Goal: Task Accomplishment & Management: Manage account settings

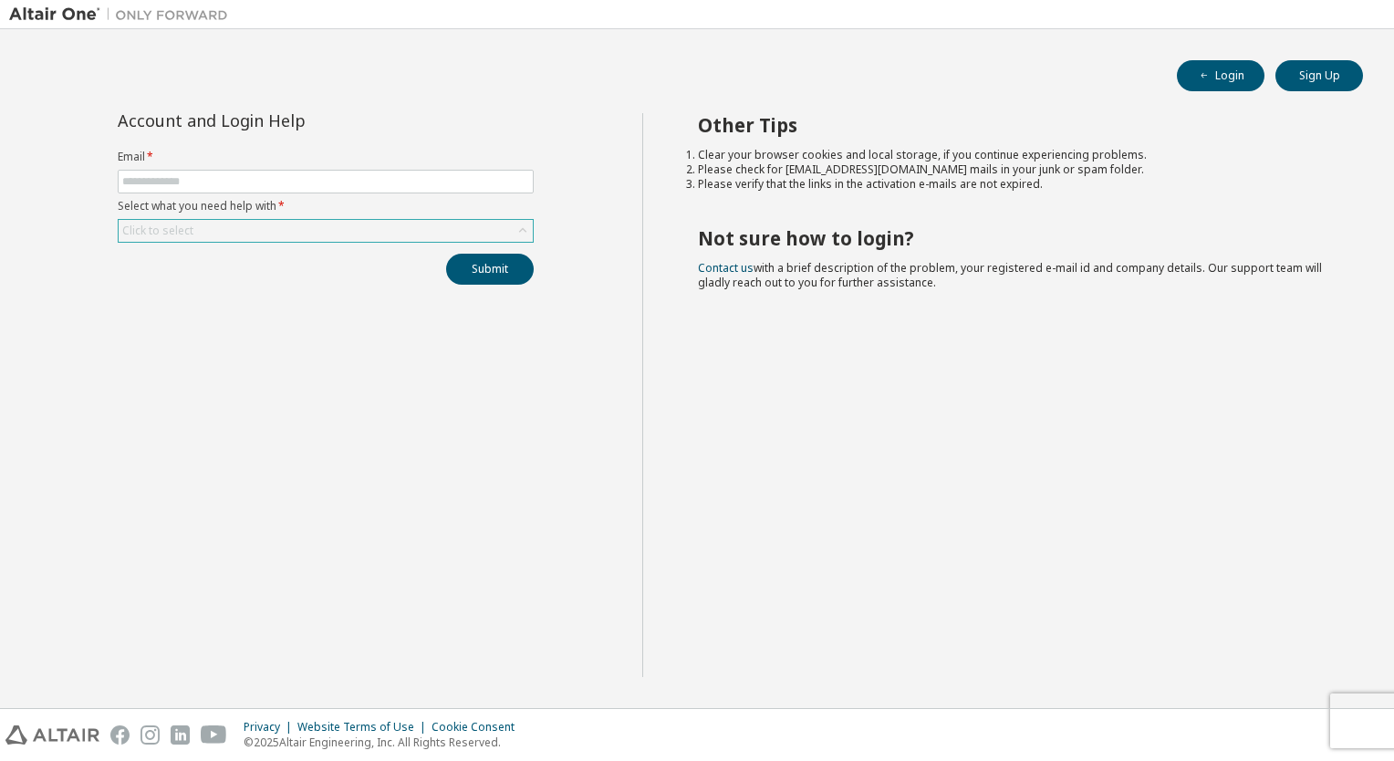
click at [274, 236] on div "Click to select" at bounding box center [326, 231] width 414 height 22
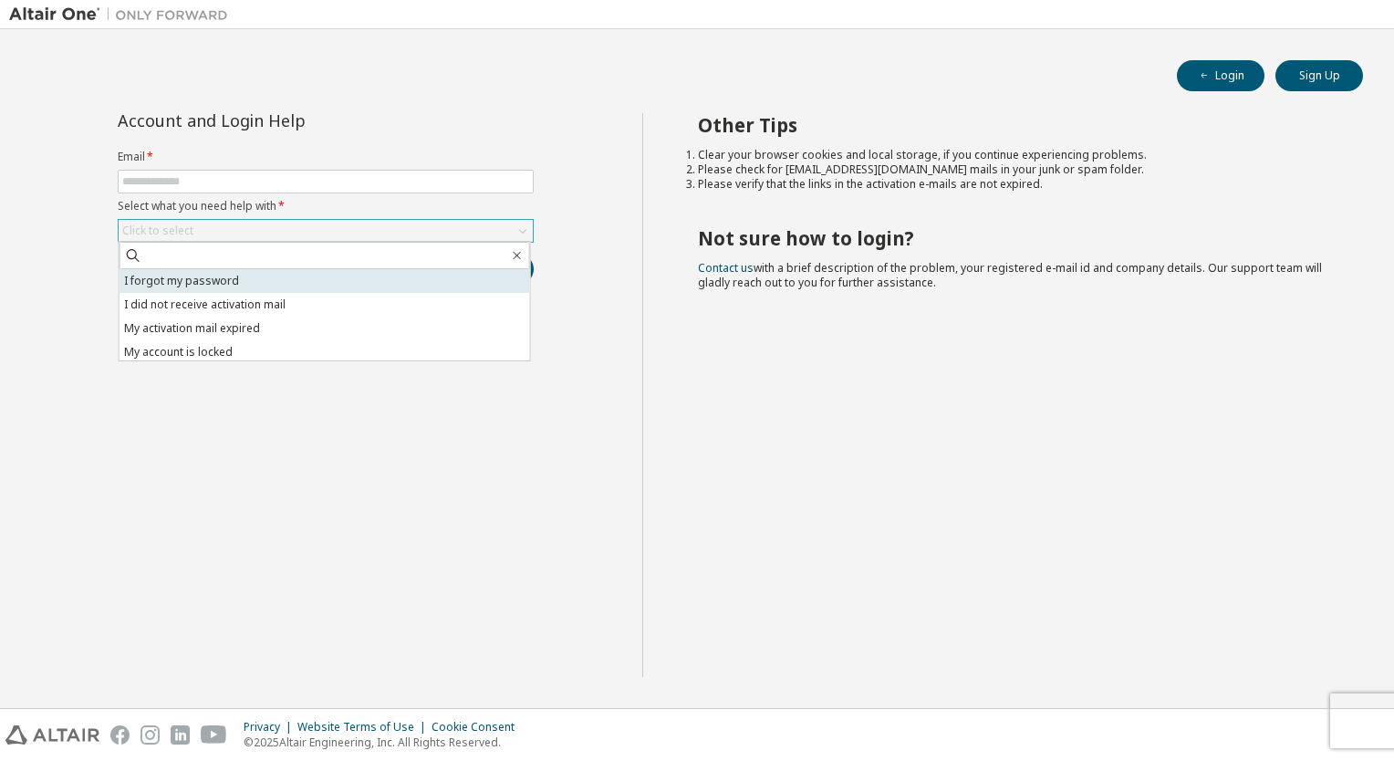
click at [249, 271] on li "I forgot my password" at bounding box center [325, 281] width 411 height 24
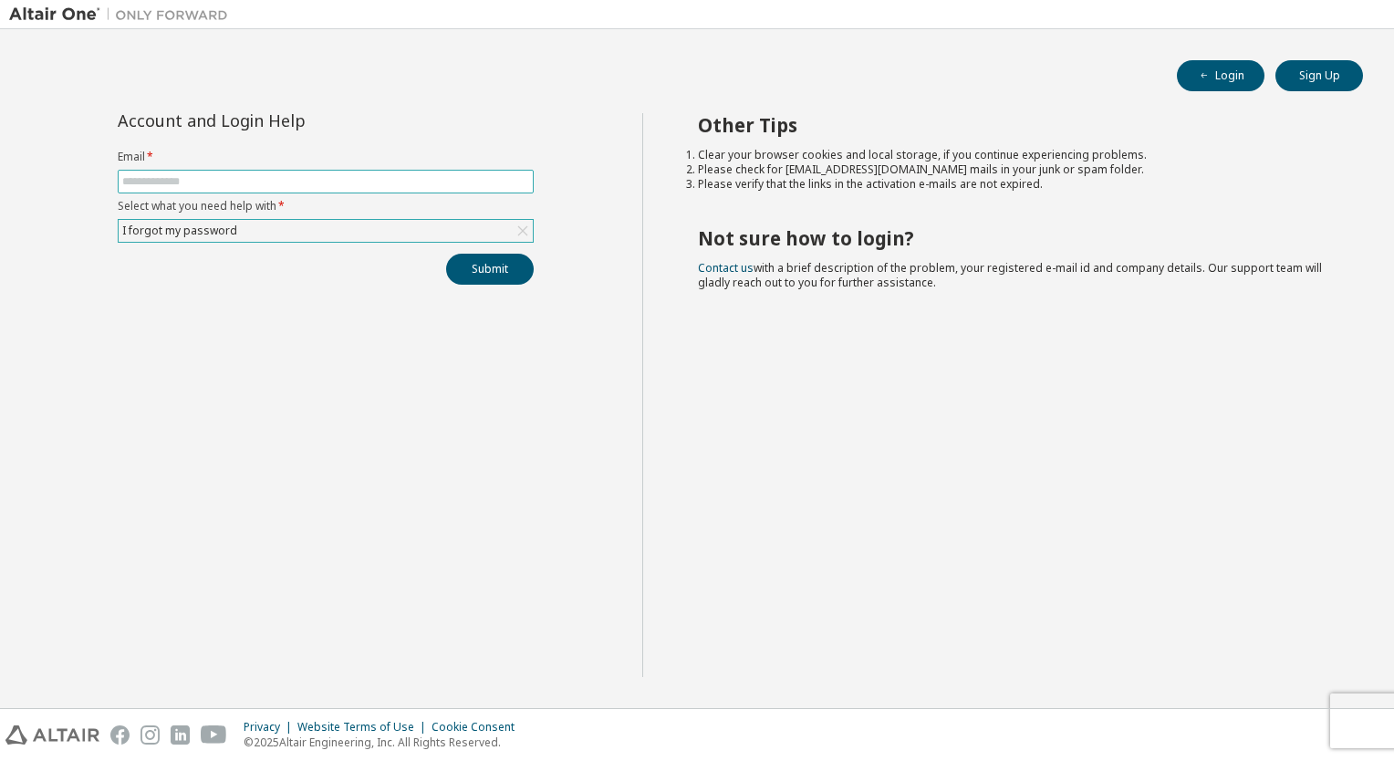
click at [243, 185] on input "text" at bounding box center [325, 181] width 407 height 15
type input "**********"
click at [482, 266] on button "Submit" at bounding box center [490, 269] width 88 height 31
click at [171, 228] on div "Click to select" at bounding box center [157, 231] width 71 height 15
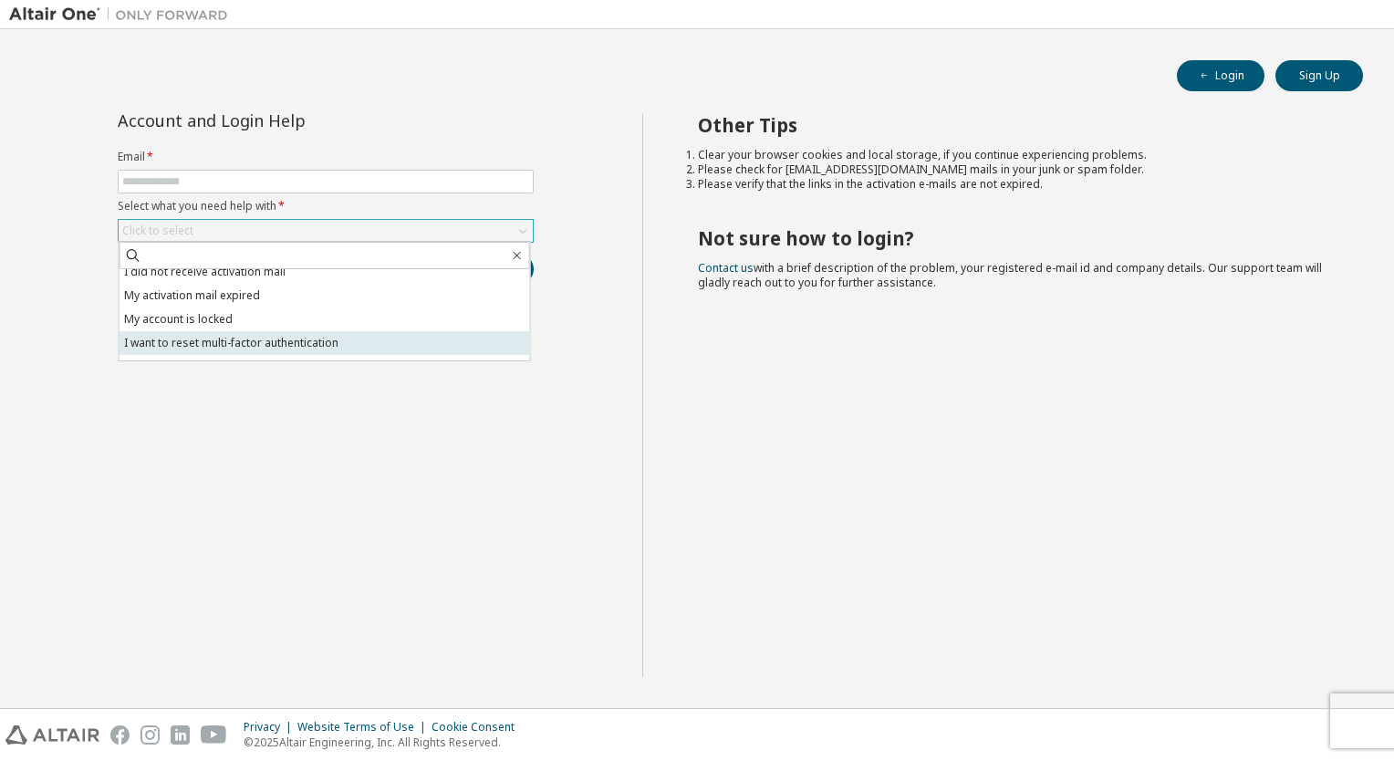
scroll to position [51, 0]
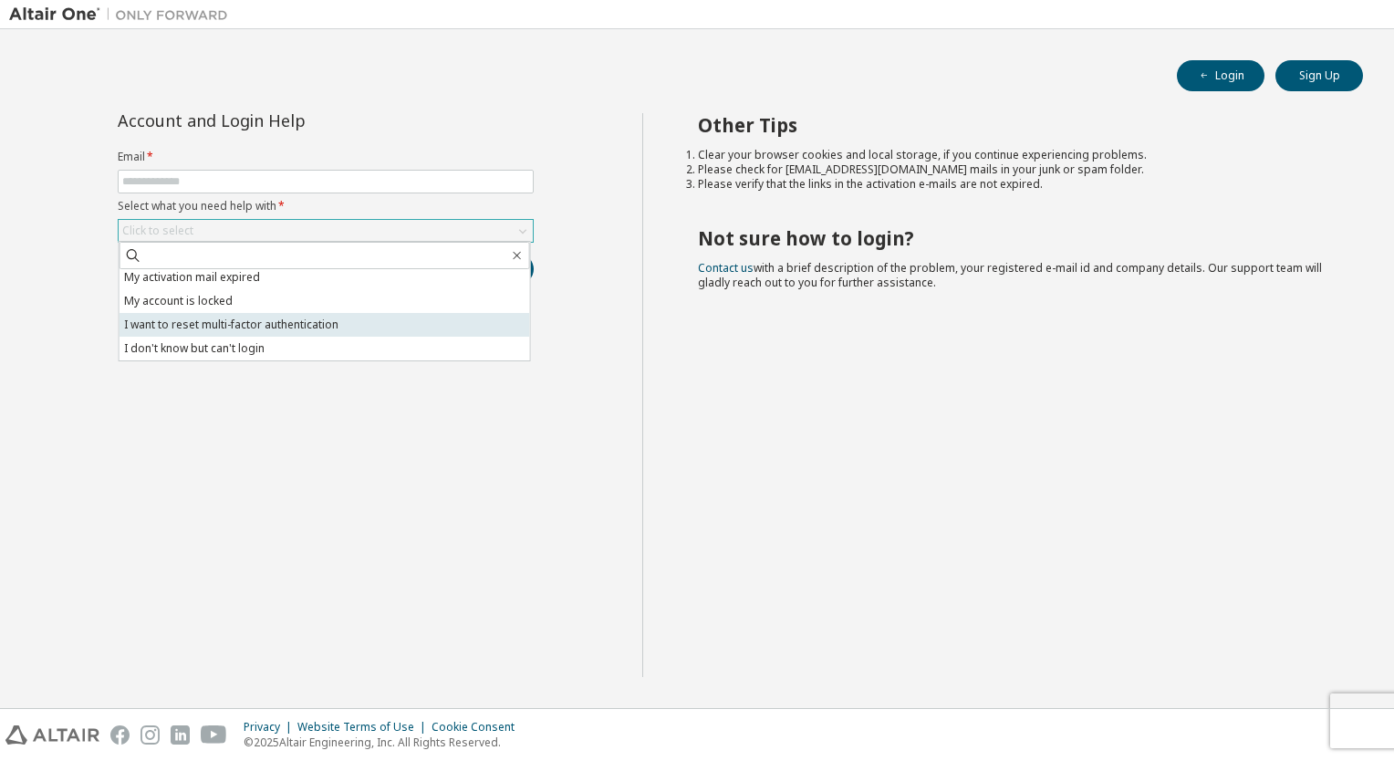
click at [255, 325] on li "I want to reset multi-factor authentication" at bounding box center [325, 325] width 411 height 24
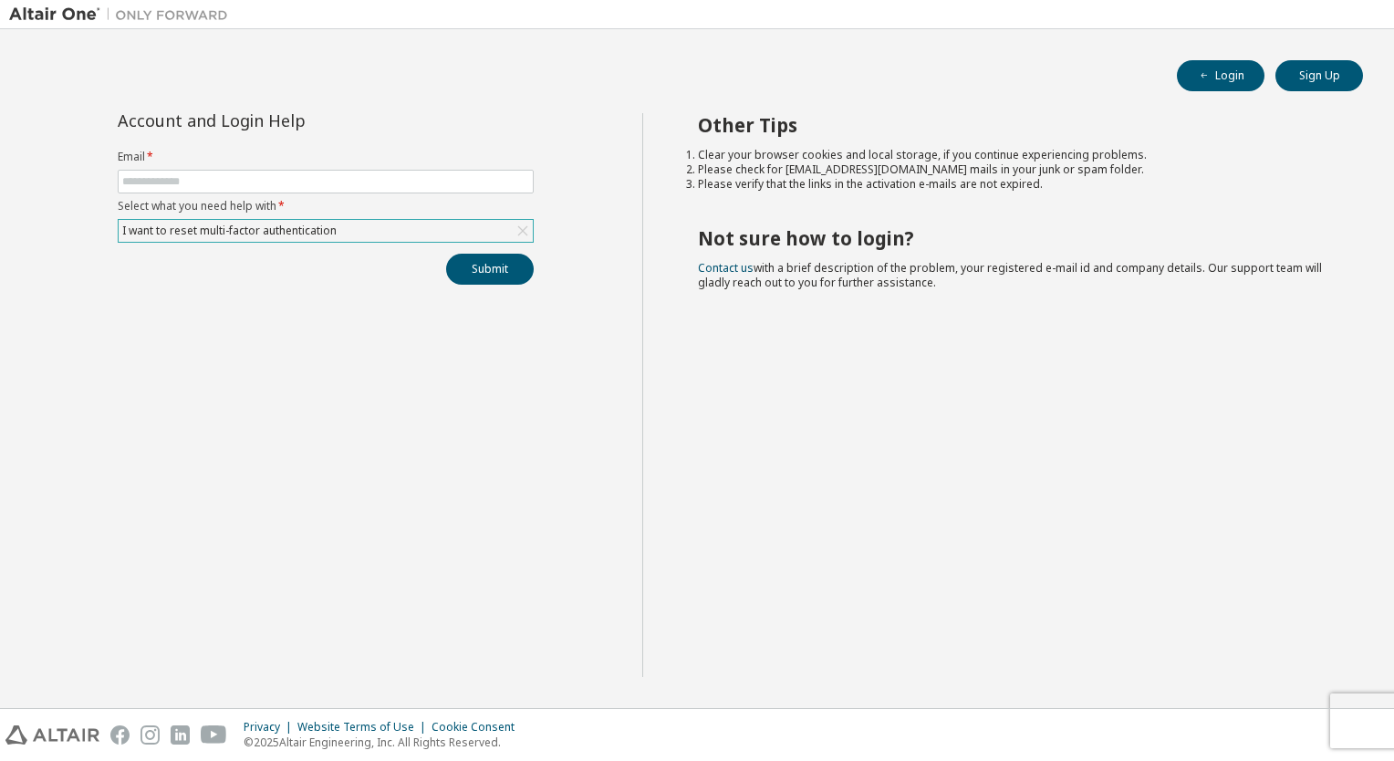
click at [371, 234] on div "I want to reset multi-factor authentication" at bounding box center [326, 231] width 414 height 22
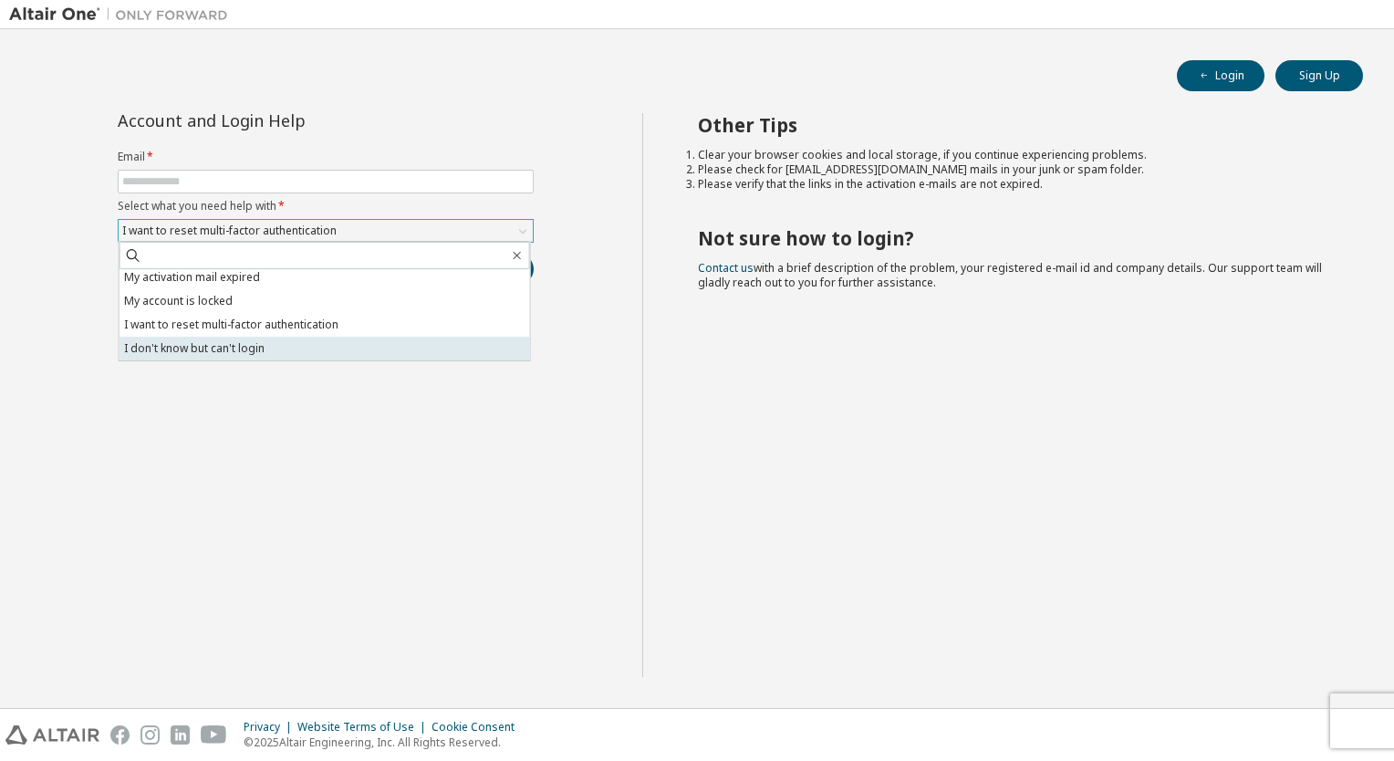
scroll to position [0, 0]
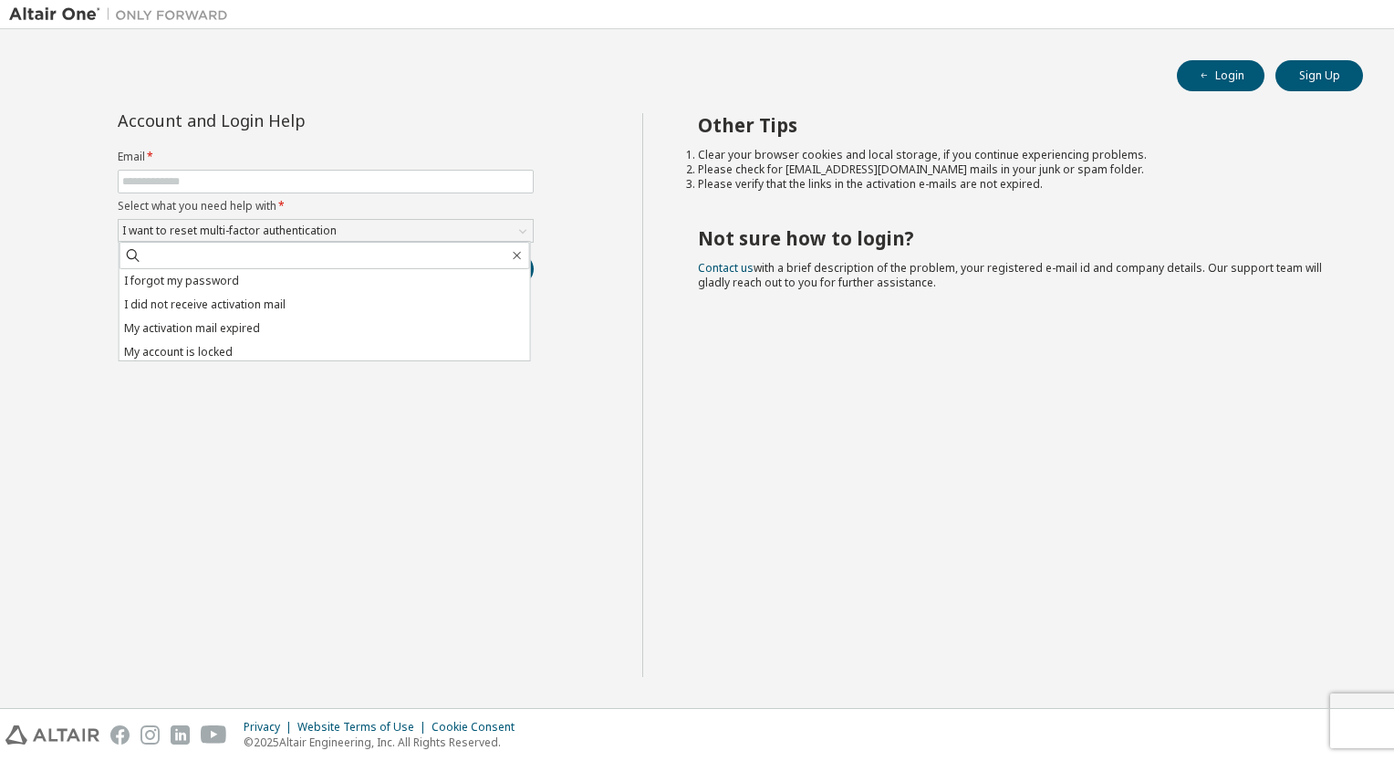
click at [247, 439] on div "Account and Login Help Email * Select what you need help with * I want to reset…" at bounding box center [325, 395] width 633 height 564
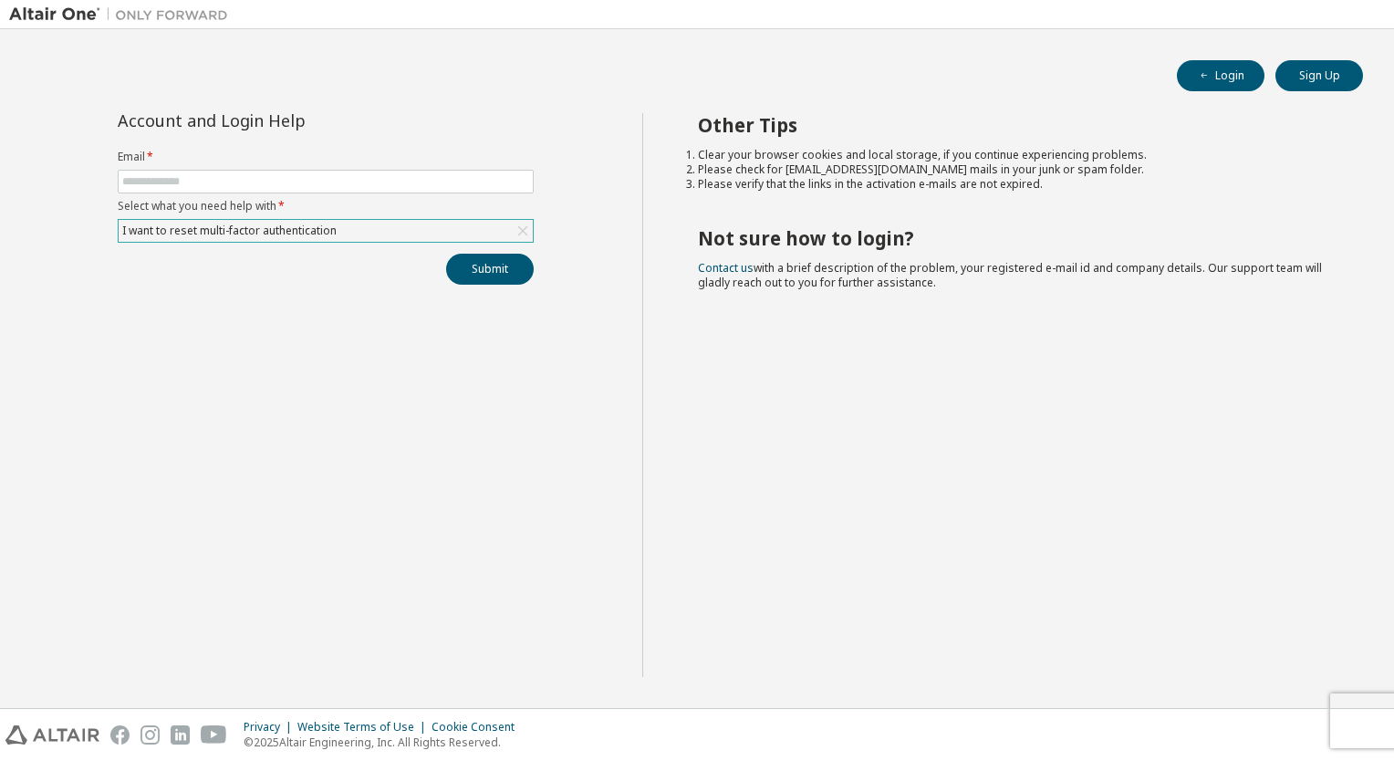
click at [409, 226] on div "I want to reset multi-factor authentication" at bounding box center [326, 231] width 414 height 22
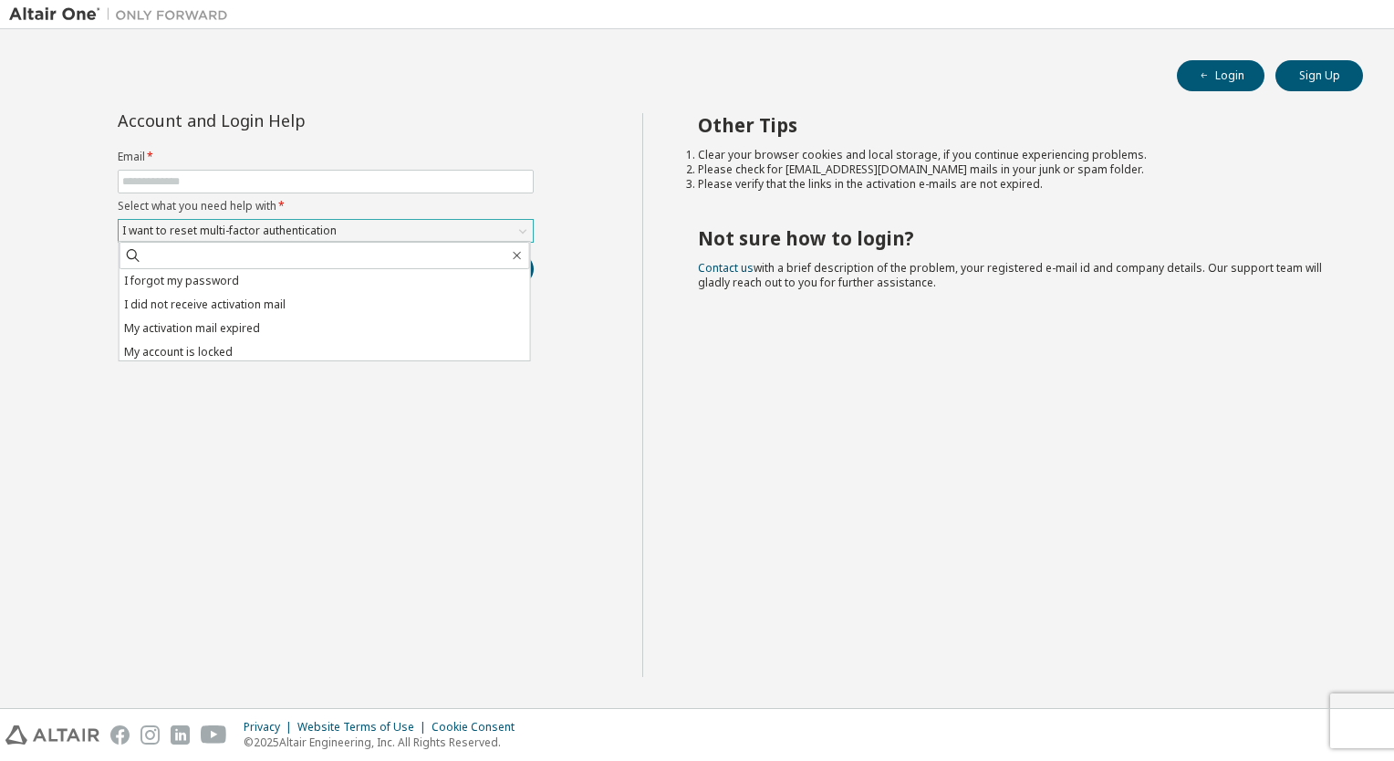
click at [409, 226] on div "I want to reset multi-factor authentication" at bounding box center [326, 231] width 414 height 22
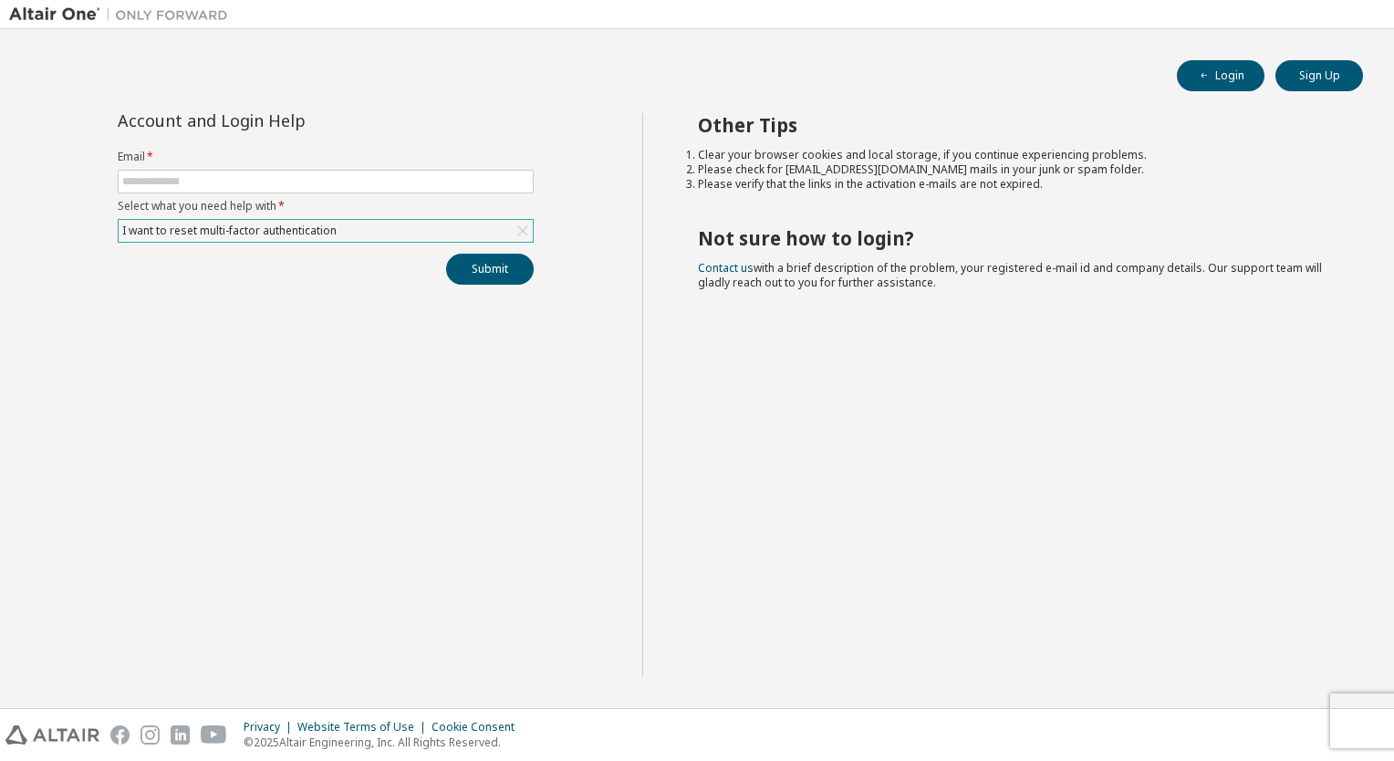
click at [409, 226] on div "I want to reset multi-factor authentication" at bounding box center [326, 231] width 414 height 22
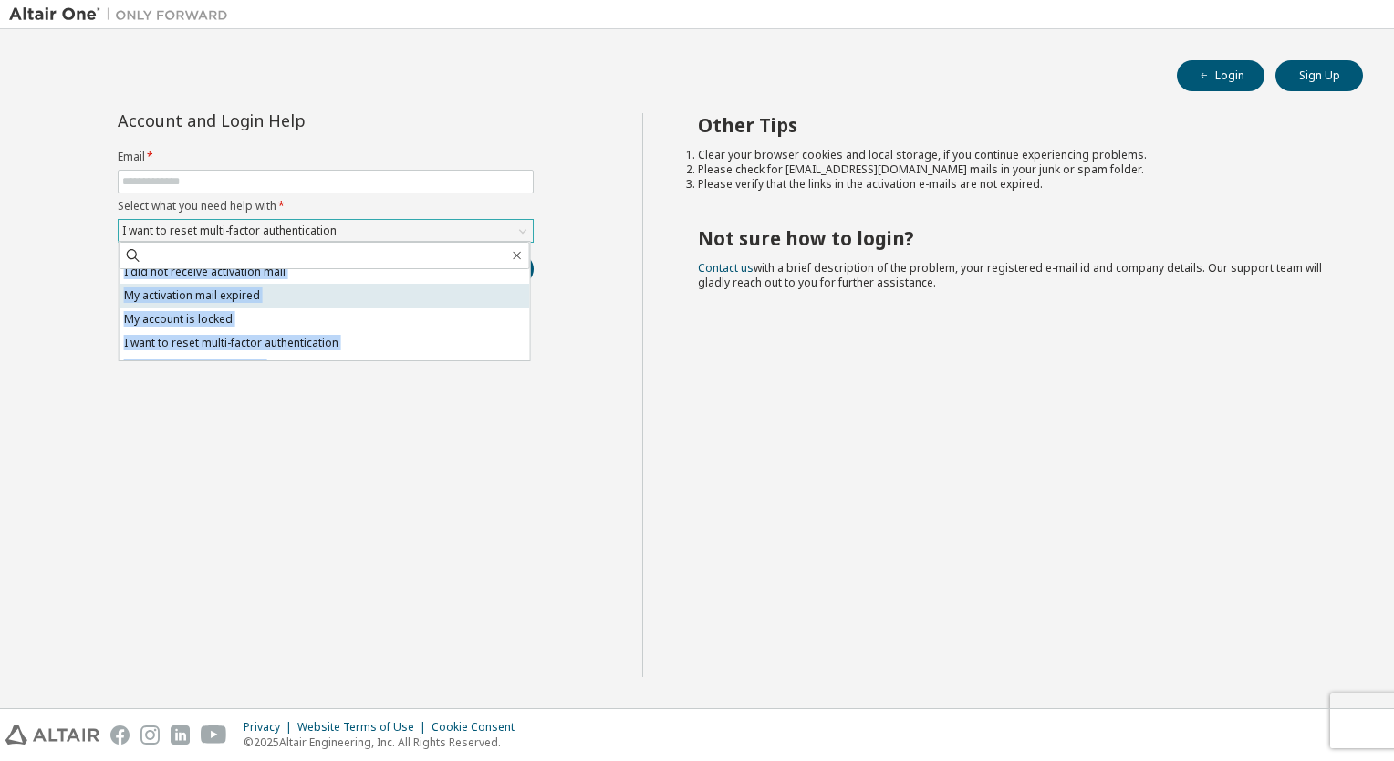
scroll to position [51, 0]
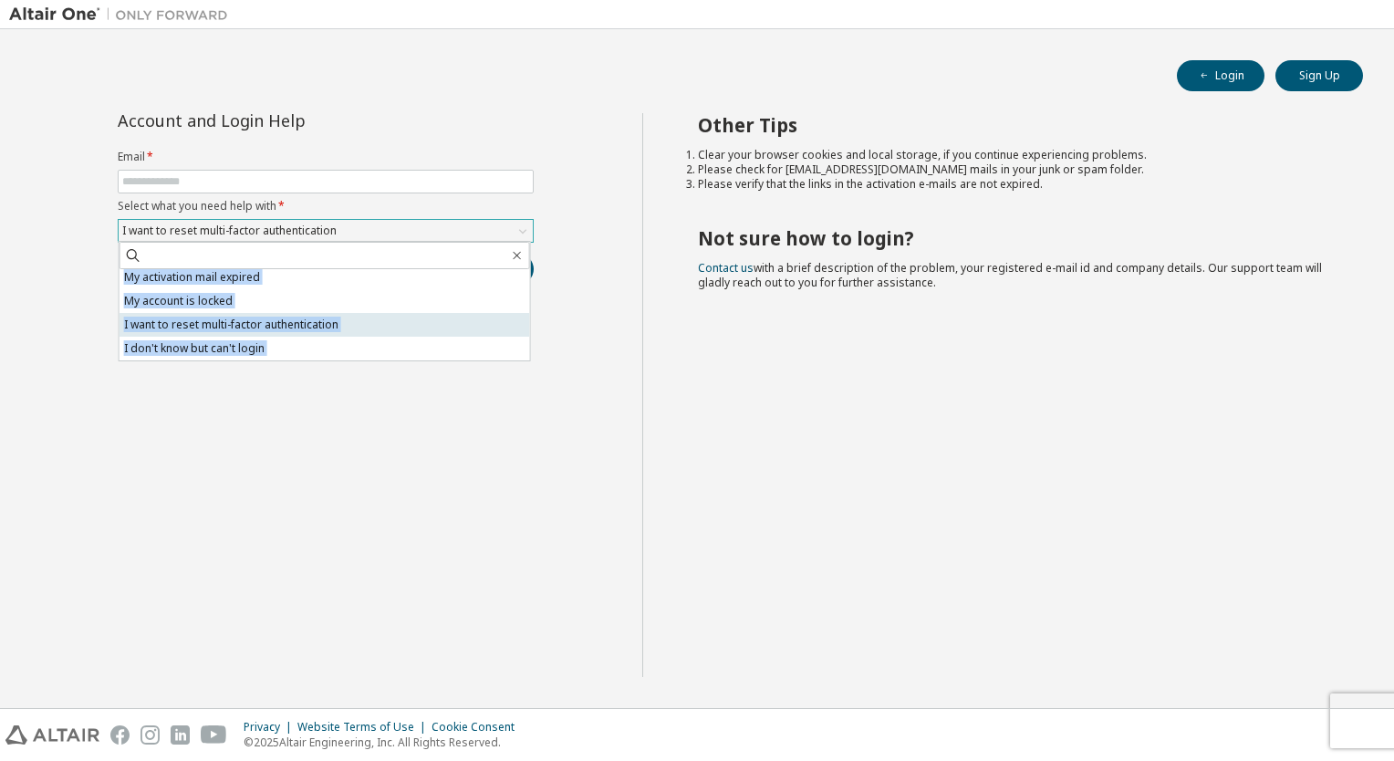
click at [262, 326] on li "I want to reset multi-factor authentication" at bounding box center [325, 325] width 411 height 24
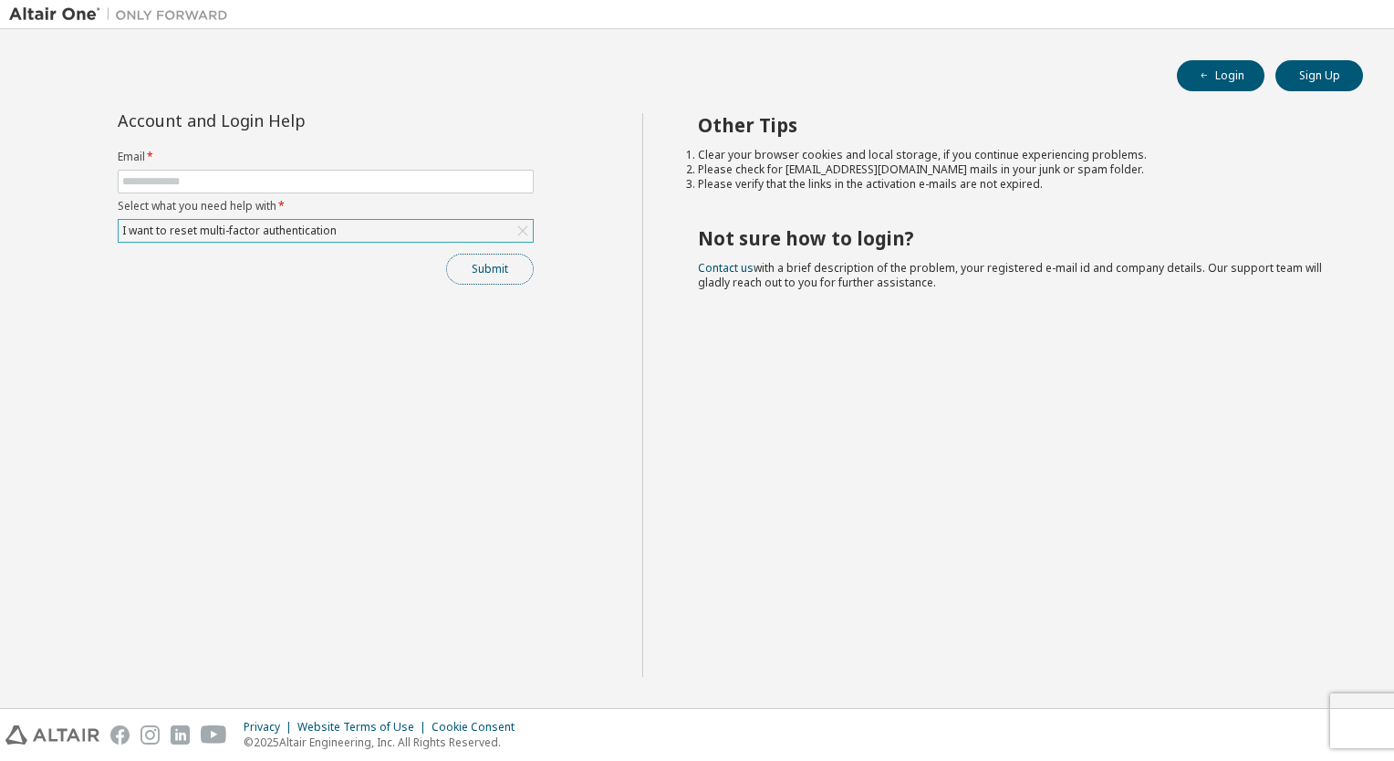
click at [464, 266] on button "Submit" at bounding box center [490, 269] width 88 height 31
click at [188, 186] on input "text" at bounding box center [325, 181] width 407 height 15
type input "**********"
click at [465, 269] on button "Submit" at bounding box center [490, 269] width 88 height 31
click at [483, 268] on button "Submit" at bounding box center [490, 269] width 88 height 31
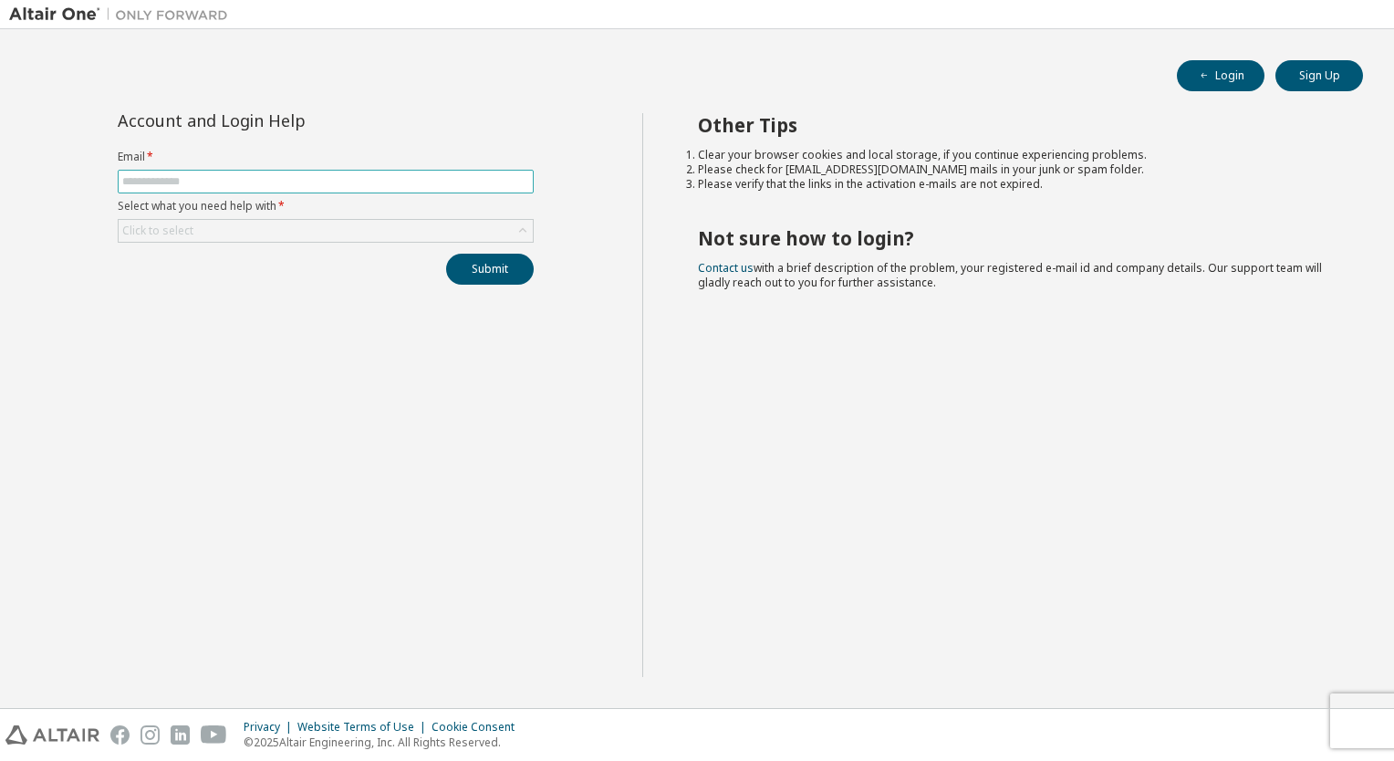
click at [245, 174] on input "text" at bounding box center [325, 181] width 407 height 15
type input "**********"
click at [238, 228] on div "Click to select" at bounding box center [326, 231] width 414 height 22
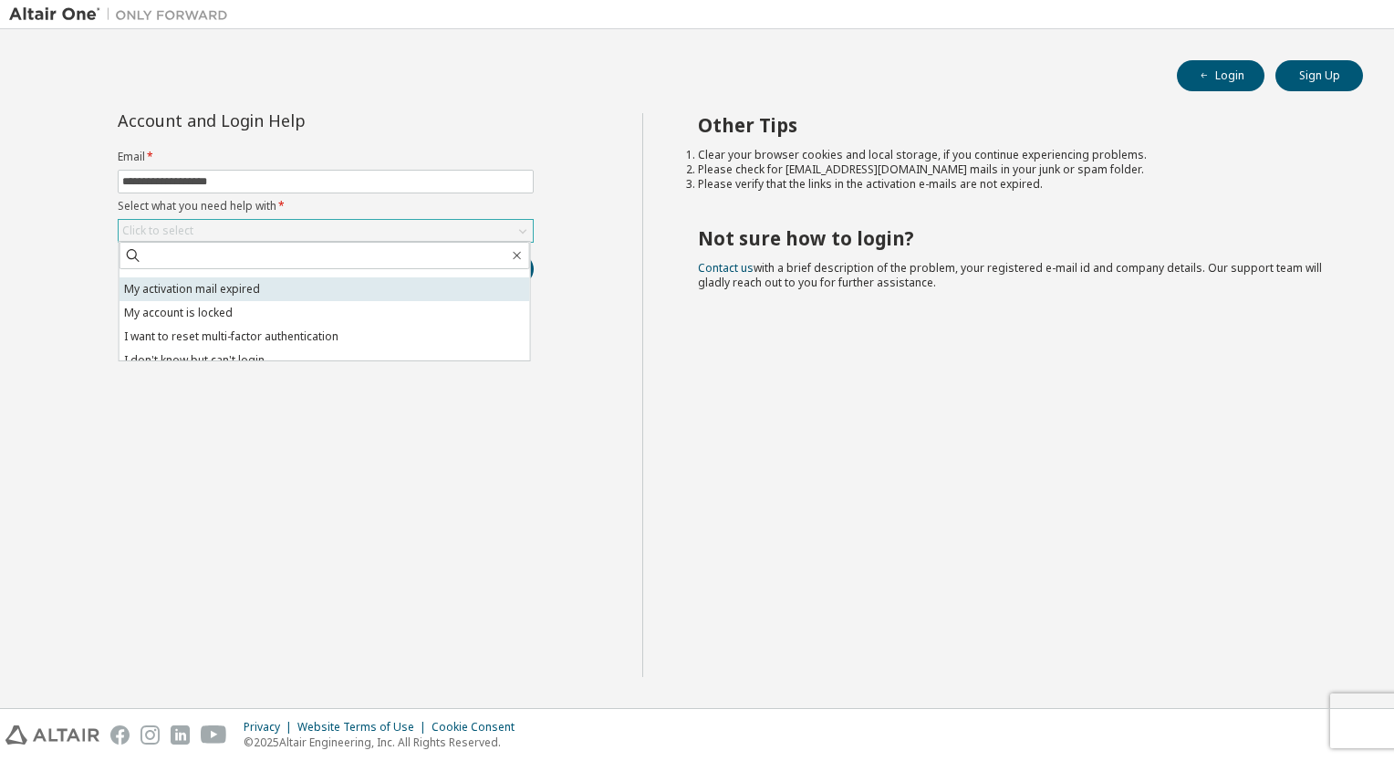
scroll to position [51, 0]
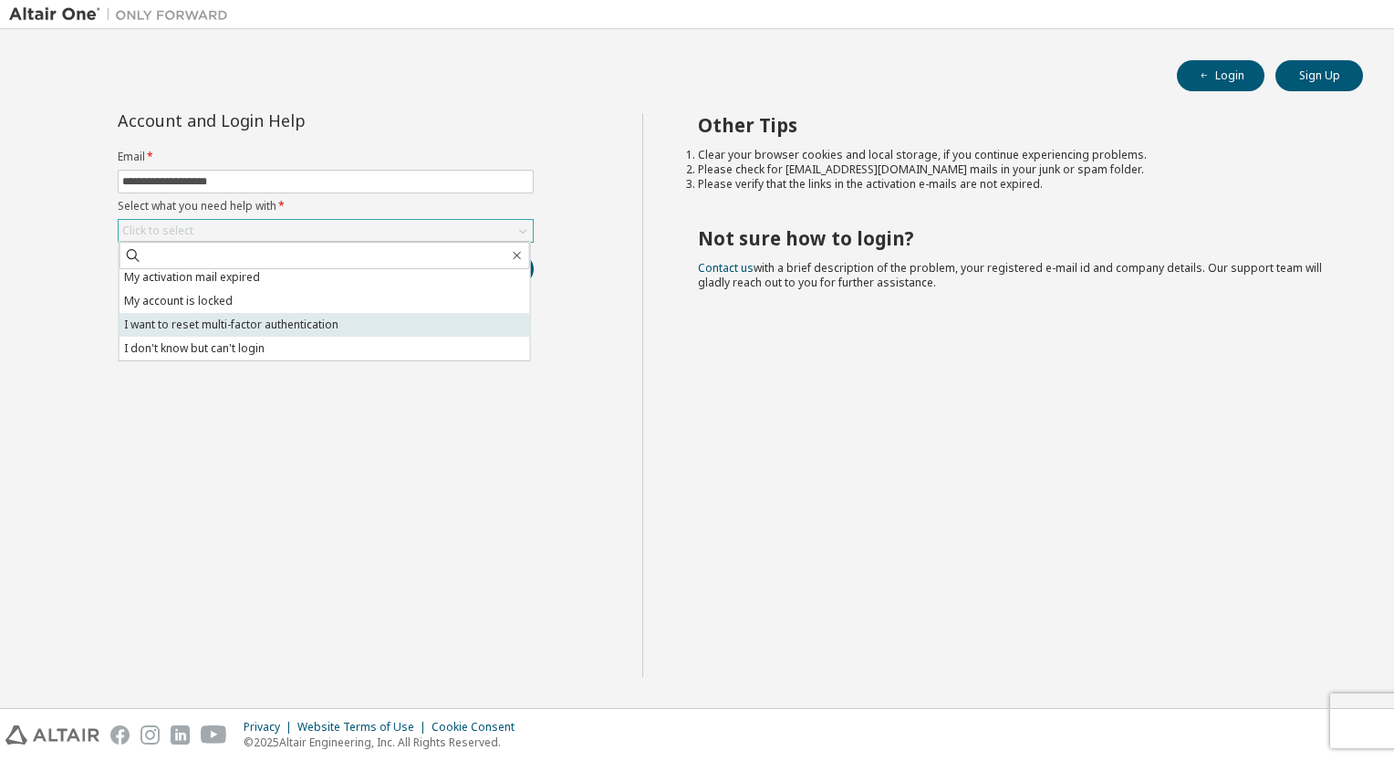
click at [256, 329] on li "I want to reset multi-factor authentication" at bounding box center [325, 325] width 411 height 24
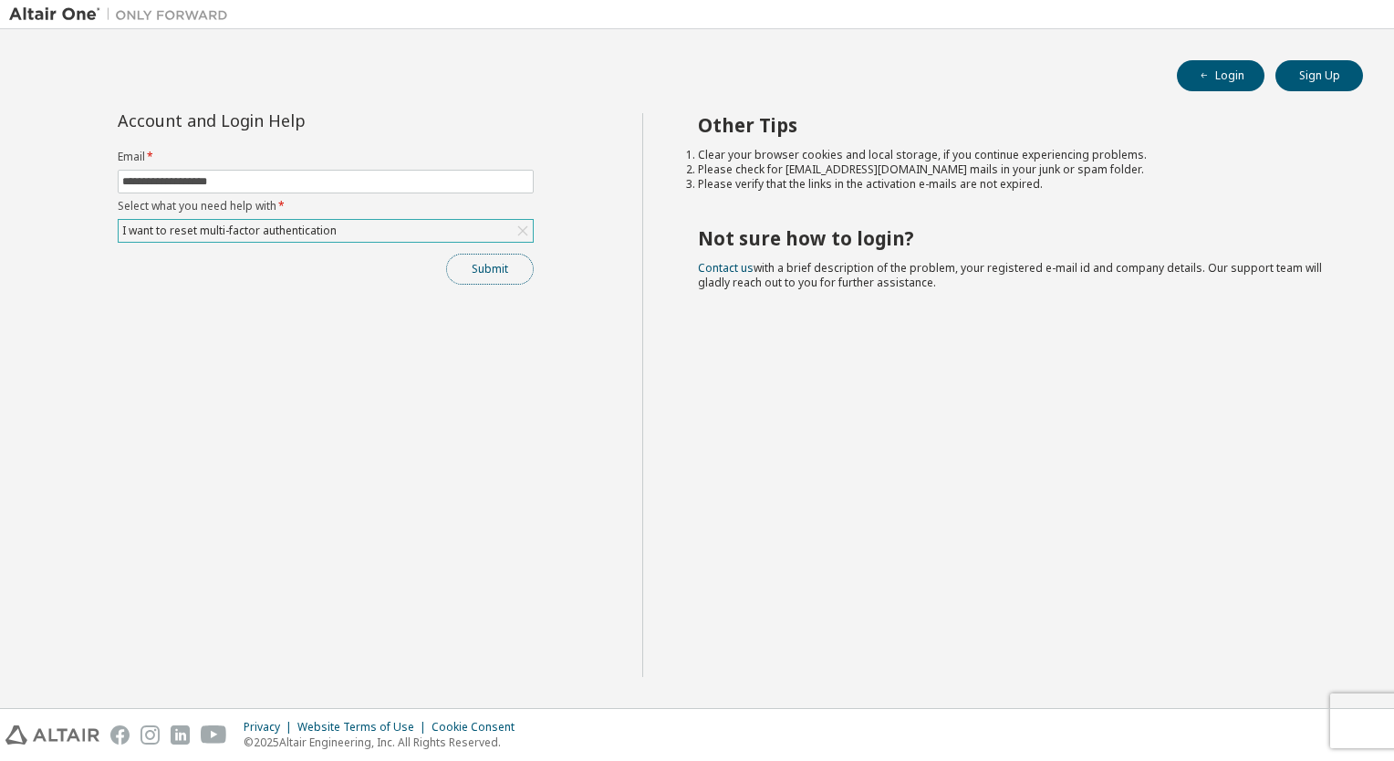
click at [477, 280] on button "Submit" at bounding box center [490, 269] width 88 height 31
